Goal: Navigation & Orientation: Find specific page/section

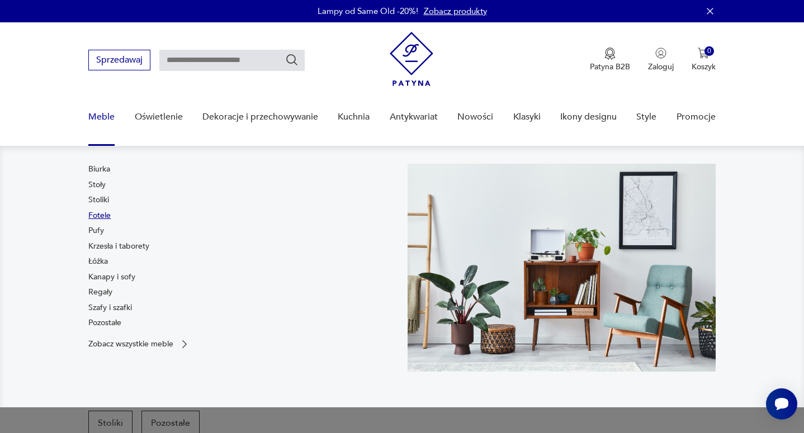
click at [103, 216] on link "Fotele" at bounding box center [99, 215] width 22 height 11
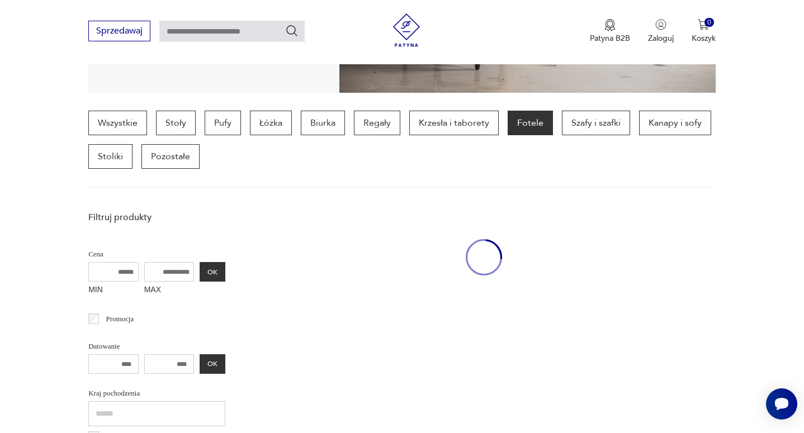
scroll to position [298, 0]
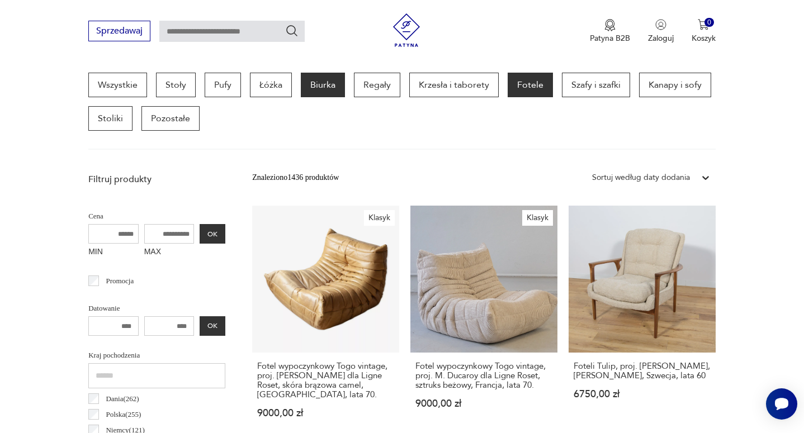
click at [333, 87] on p "Biurka" at bounding box center [323, 85] width 44 height 25
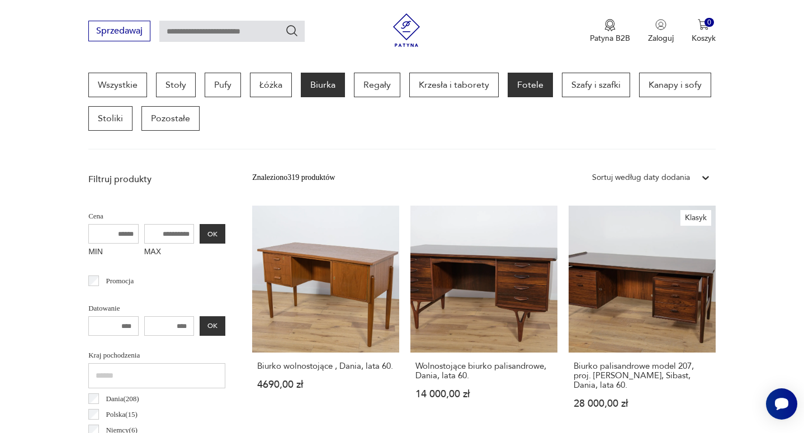
click at [526, 87] on p "Fotele" at bounding box center [530, 85] width 45 height 25
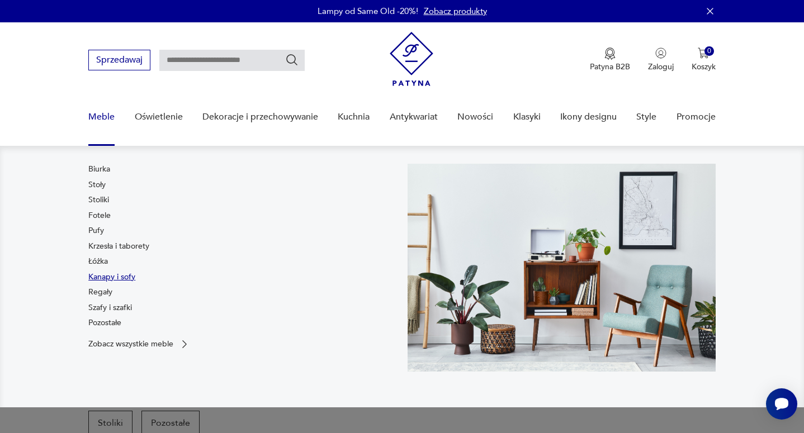
click at [116, 276] on link "Kanapy i sofy" at bounding box center [111, 277] width 47 height 11
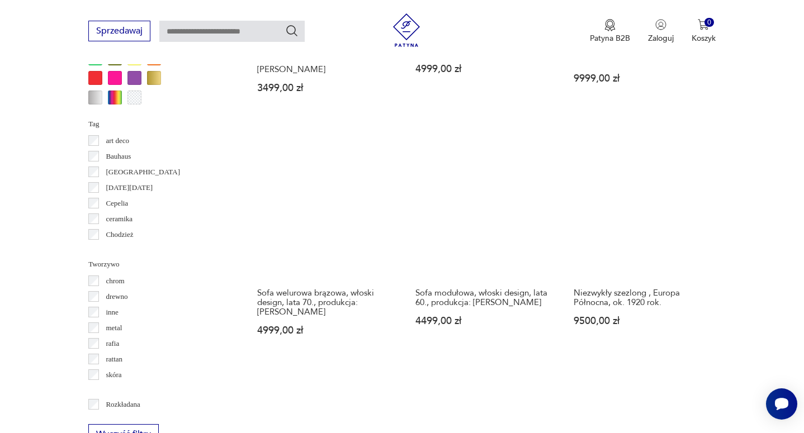
scroll to position [1092, 0]
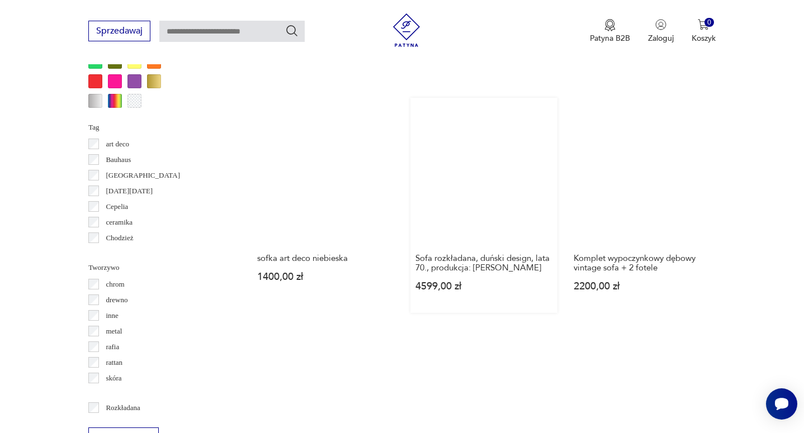
scroll to position [1113, 0]
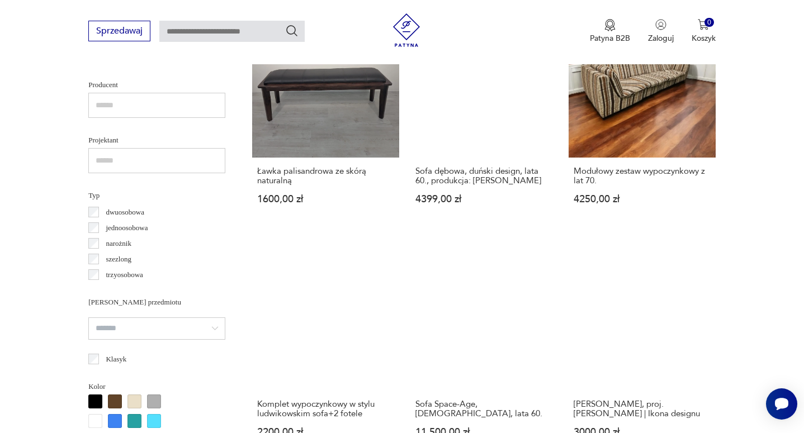
scroll to position [746, 0]
